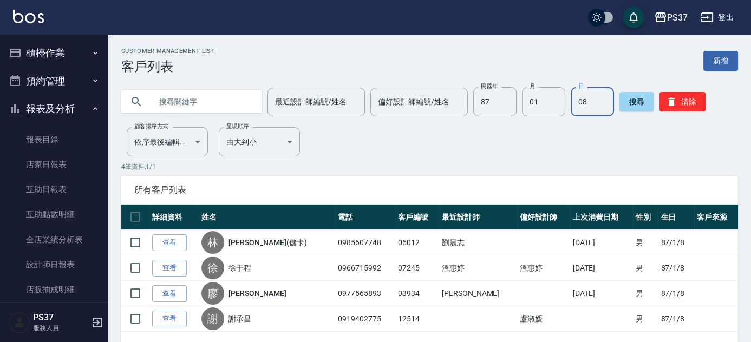
scroll to position [181, 0]
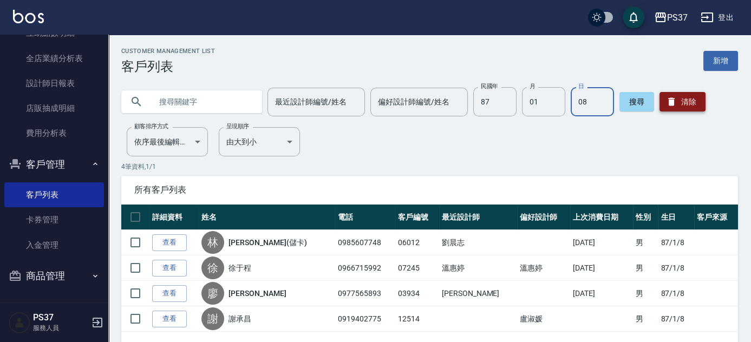
click at [690, 92] on button "清除" at bounding box center [683, 102] width 46 height 20
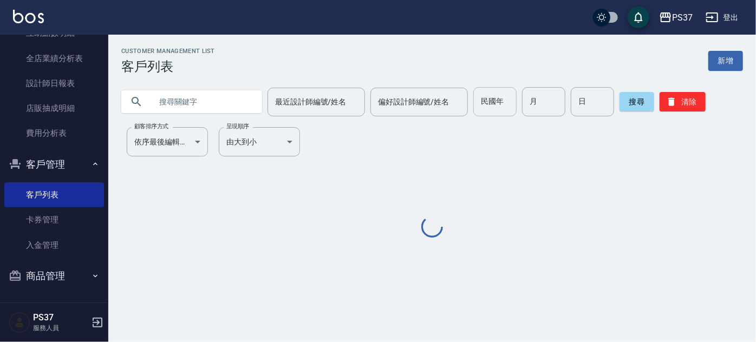
click at [490, 92] on div "民國年 民國年" at bounding box center [494, 101] width 43 height 29
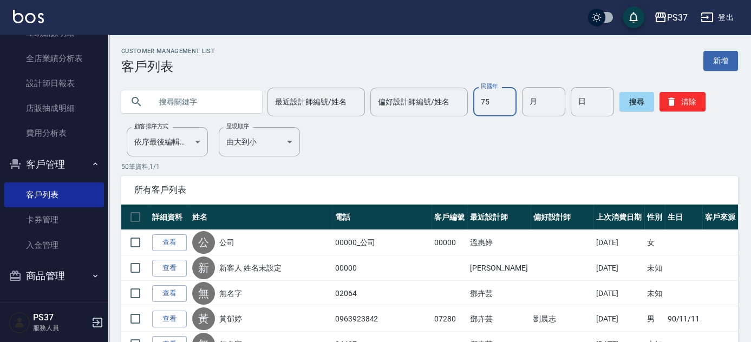
type input "75"
type input "11"
type input "05"
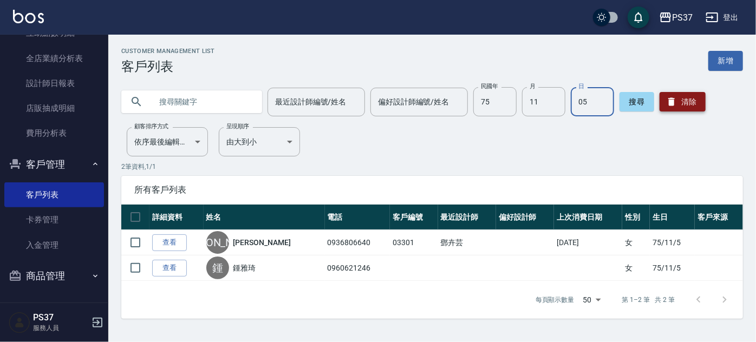
click at [680, 99] on button "清除" at bounding box center [683, 102] width 46 height 20
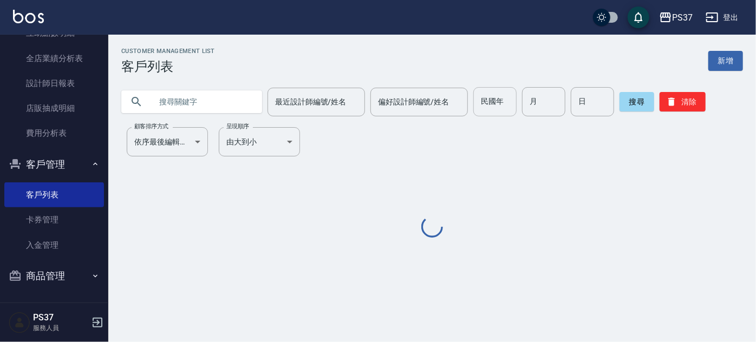
click at [505, 103] on input "民國年" at bounding box center [494, 101] width 43 height 29
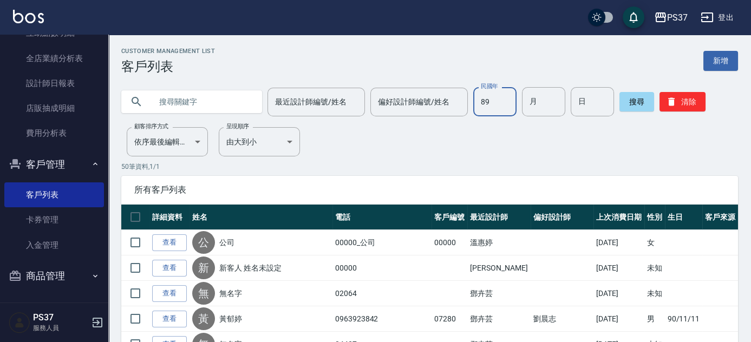
type input "89"
type input "12"
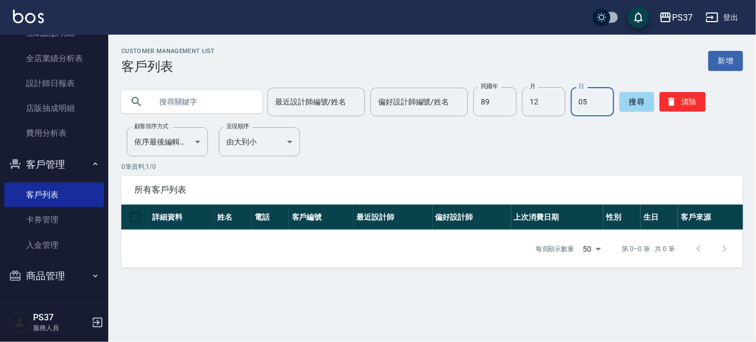
click at [597, 102] on input "05" at bounding box center [592, 101] width 43 height 29
type input "0"
type input "15"
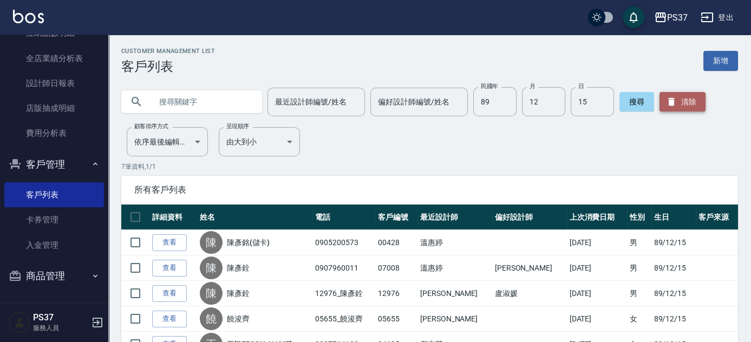
click at [681, 101] on button "清除" at bounding box center [683, 102] width 46 height 20
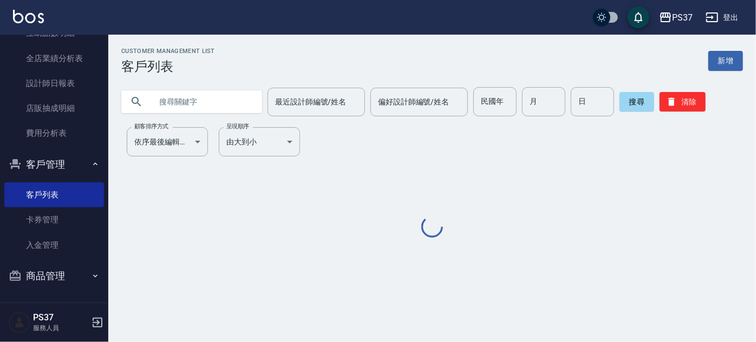
click at [489, 104] on input "民國年" at bounding box center [494, 101] width 43 height 29
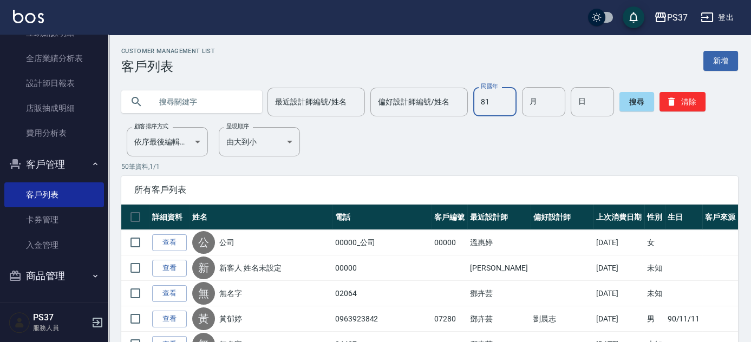
type input "81"
type input "07"
type input "05"
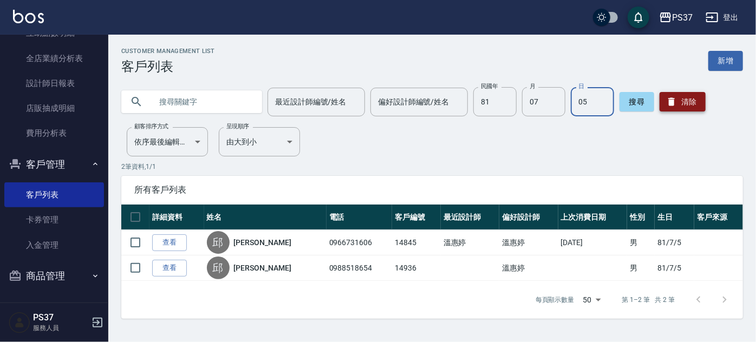
click at [699, 104] on button "清除" at bounding box center [683, 102] width 46 height 20
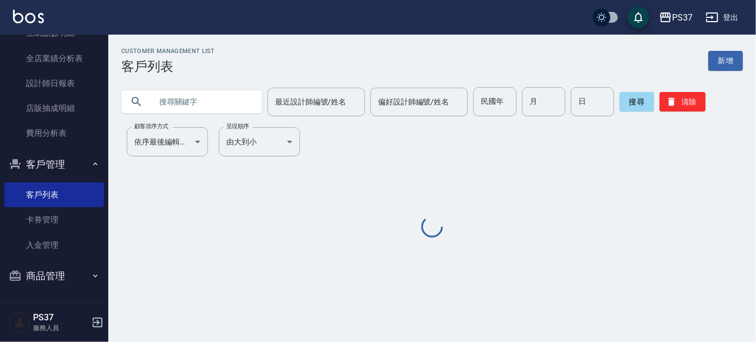
click at [194, 92] on input "text" at bounding box center [203, 101] width 102 height 29
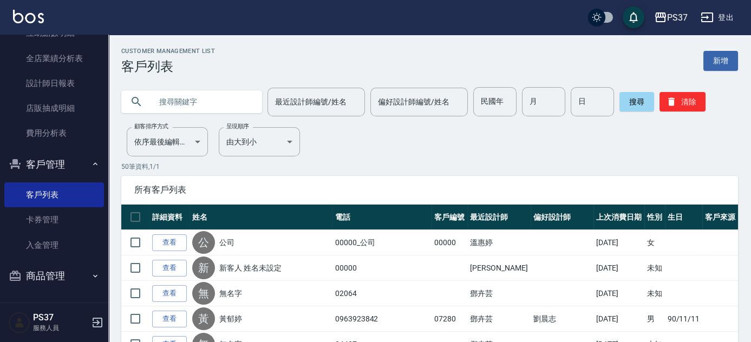
type input "ㄈ"
type input "[PERSON_NAME]"
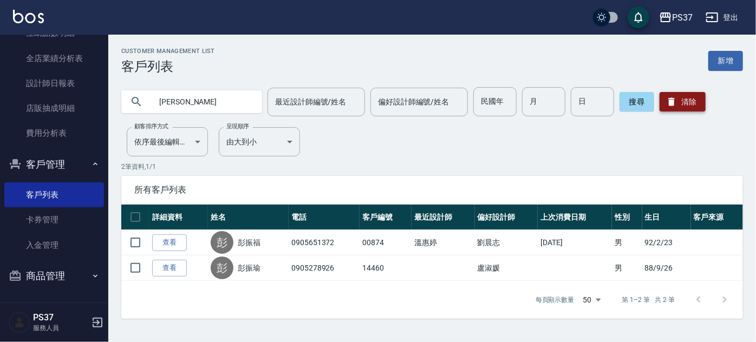
click at [678, 102] on button "清除" at bounding box center [683, 102] width 46 height 20
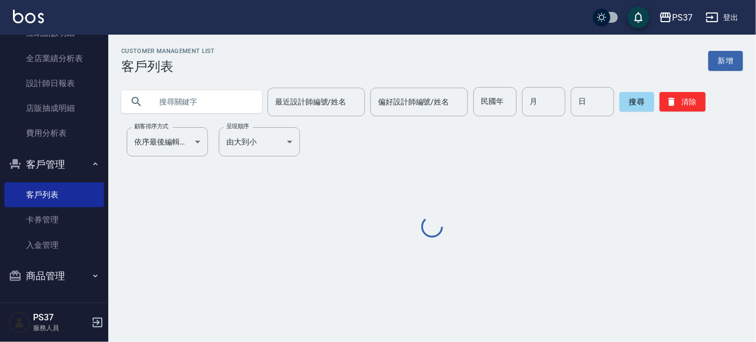
click at [212, 105] on input "text" at bounding box center [203, 101] width 102 height 29
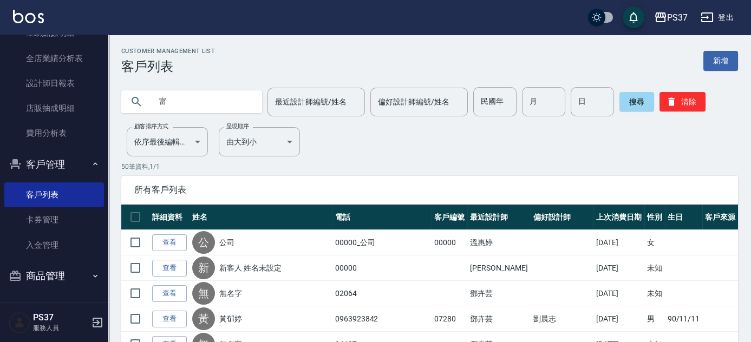
type input "富"
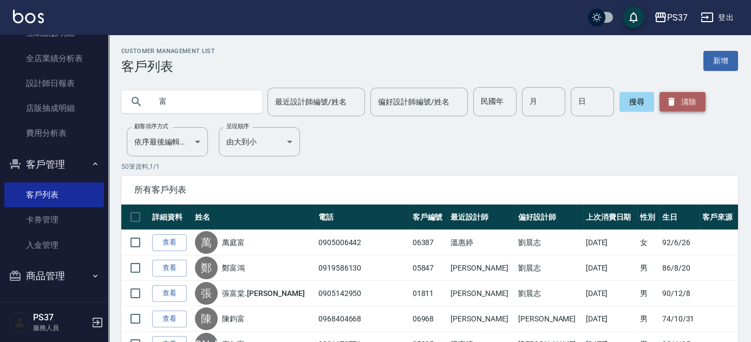
click at [693, 106] on button "清除" at bounding box center [683, 102] width 46 height 20
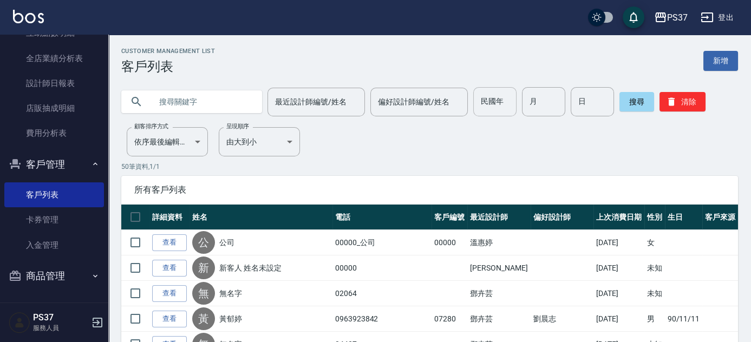
click at [491, 105] on input "民國年" at bounding box center [494, 101] width 43 height 29
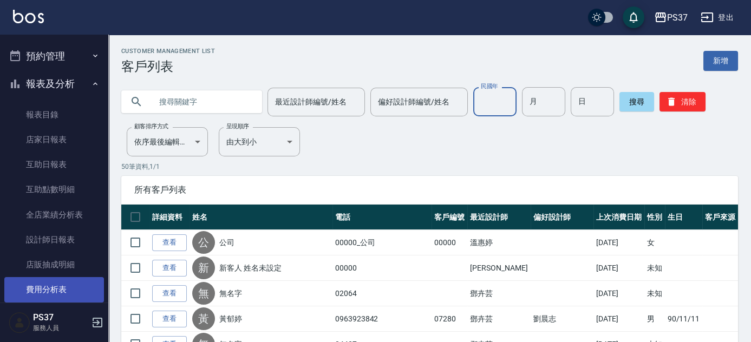
scroll to position [0, 0]
